Goal: Task Accomplishment & Management: Use online tool/utility

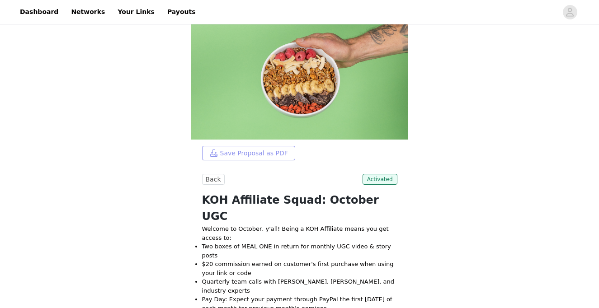
scroll to position [32, 0]
click at [123, 12] on link "Your Links" at bounding box center [136, 12] width 48 height 20
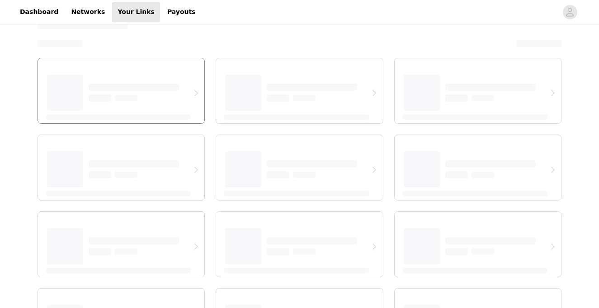
select select "12"
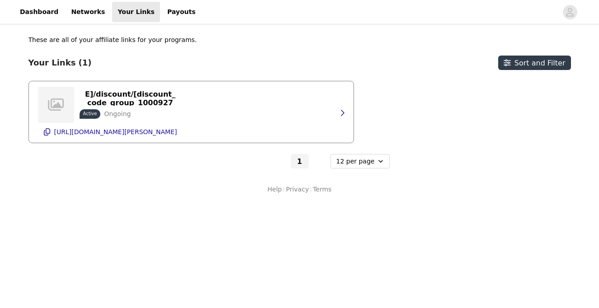
click at [226, 110] on div "https://[DOMAIN_NAME]/discount/[discount_code_group_10009279] Active Ongoing [U…" at bounding box center [191, 111] width 306 height 61
click at [340, 112] on icon "button" at bounding box center [341, 112] width 7 height 7
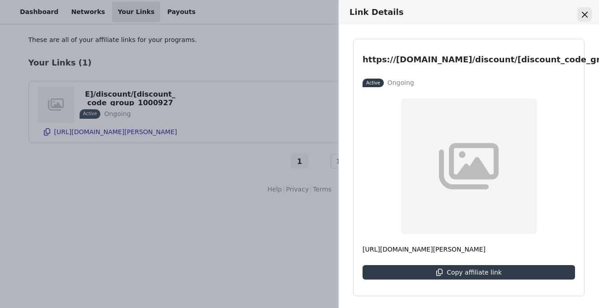
click at [585, 16] on icon "Close" at bounding box center [585, 15] width 6 height 6
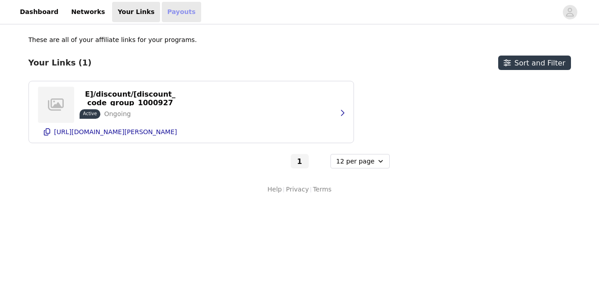
click at [169, 13] on link "Payouts" at bounding box center [181, 12] width 39 height 20
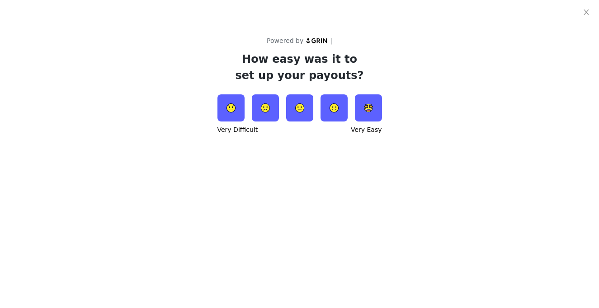
select select "12"
click at [371, 105] on img at bounding box center [368, 107] width 27 height 27
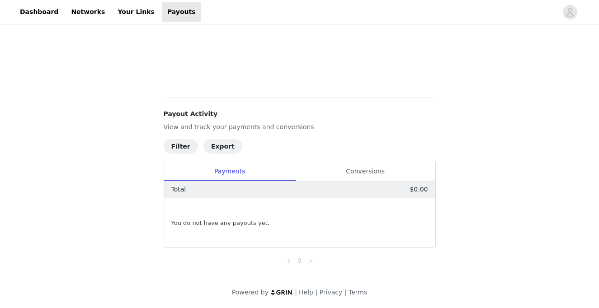
scroll to position [266, 0]
click at [124, 7] on link "Your Links" at bounding box center [136, 12] width 48 height 20
select select "12"
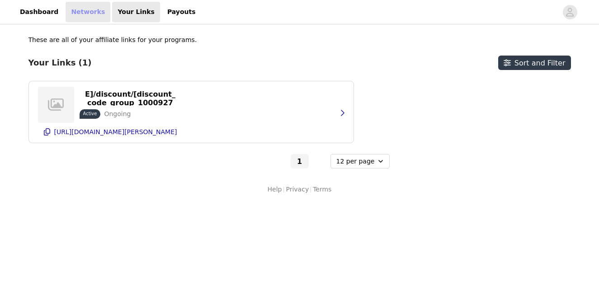
click at [76, 9] on link "Networks" at bounding box center [88, 12] width 45 height 20
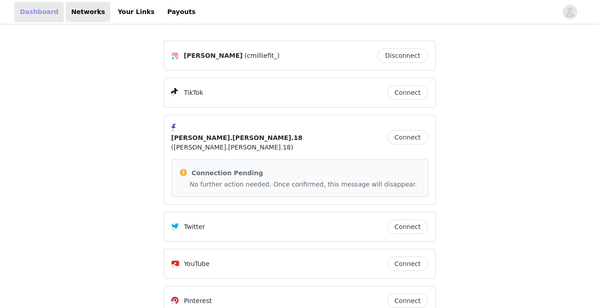
click at [34, 10] on link "Dashboard" at bounding box center [38, 12] width 49 height 20
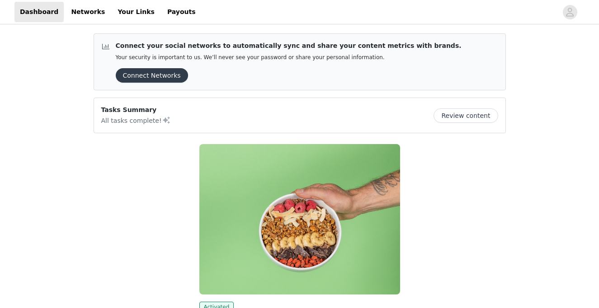
click at [465, 118] on button "Review content" at bounding box center [465, 115] width 64 height 14
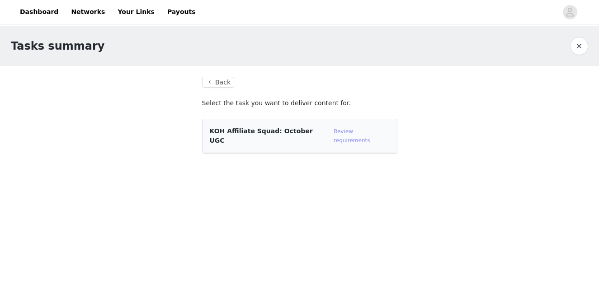
click at [345, 130] on link "Review requirements" at bounding box center [352, 135] width 36 height 15
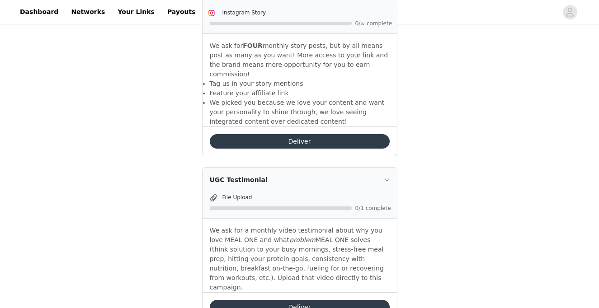
scroll to position [351, 0]
click at [261, 134] on button "Deliver" at bounding box center [300, 141] width 180 height 14
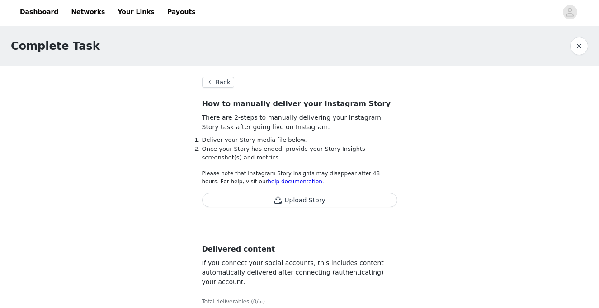
click at [306, 202] on button "Upload Story" at bounding box center [299, 200] width 195 height 14
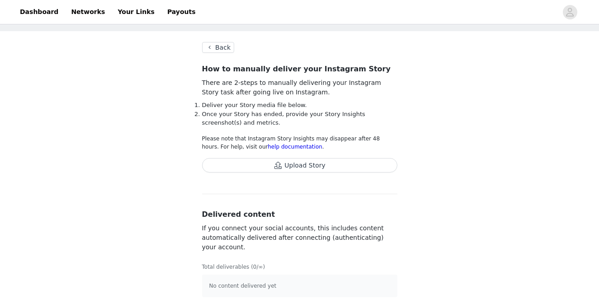
scroll to position [34, 0]
click at [209, 48] on button "Back" at bounding box center [218, 47] width 33 height 11
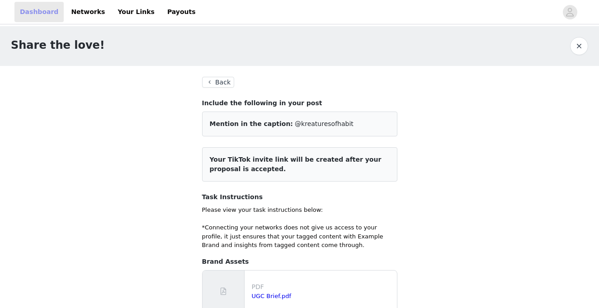
click at [26, 9] on link "Dashboard" at bounding box center [38, 12] width 49 height 20
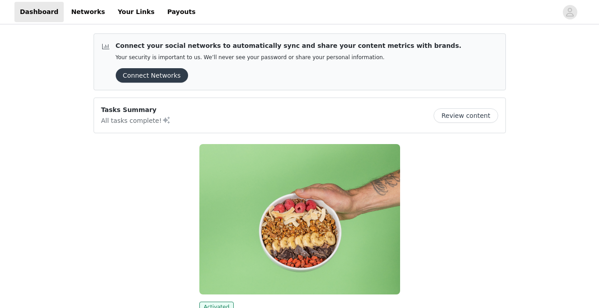
click at [113, 117] on p "All tasks complete!" at bounding box center [136, 120] width 70 height 11
click at [165, 10] on link "Payouts" at bounding box center [181, 12] width 39 height 20
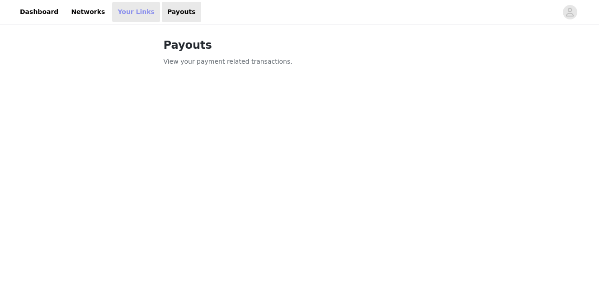
click at [122, 12] on link "Your Links" at bounding box center [136, 12] width 48 height 20
select select "12"
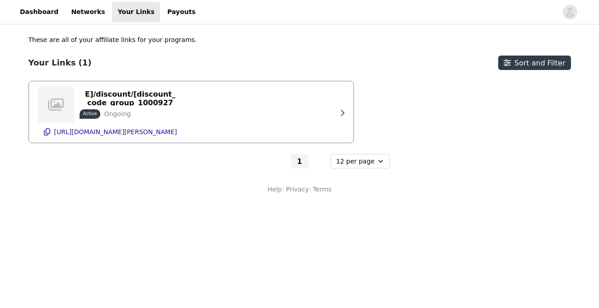
click at [113, 113] on p "Ongoing" at bounding box center [117, 113] width 27 height 9
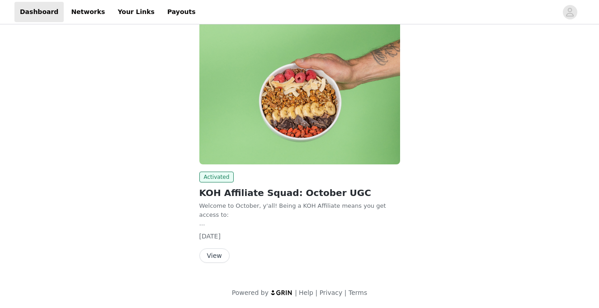
scroll to position [130, 0]
